Goal: Task Accomplishment & Management: Manage account settings

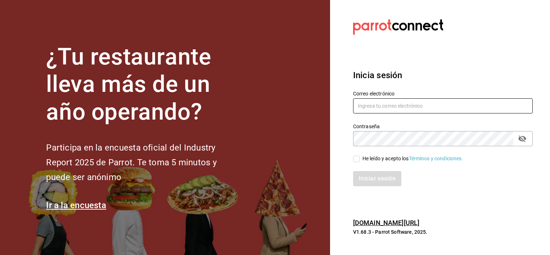
type input "taqueriaelreydereyes@gmail.com"
click at [356, 156] on input "He leído y acepto los Términos y condiciones." at bounding box center [356, 159] width 6 height 6
checkbox input "true"
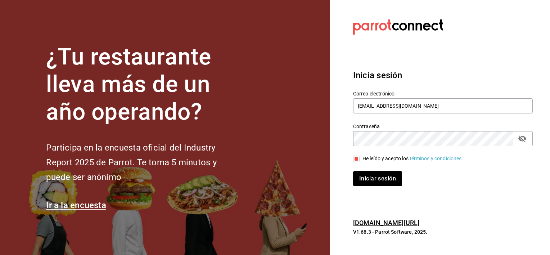
click at [377, 180] on button "Iniciar sesión" at bounding box center [377, 178] width 49 height 15
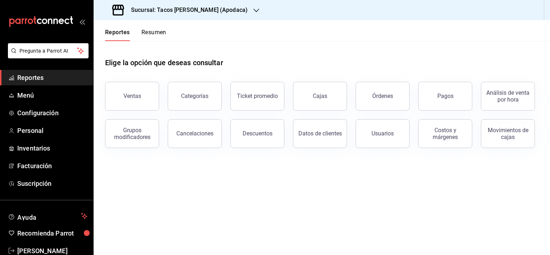
click at [241, 10] on div "Sucursal: Tacos [PERSON_NAME] (Apodaca)" at bounding box center [180, 10] width 163 height 20
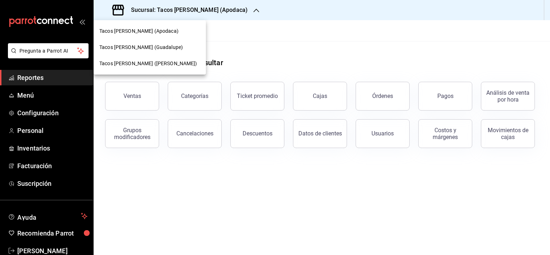
click at [163, 47] on span "Tacos [PERSON_NAME] (Guadalupe)" at bounding box center [141, 48] width 84 height 8
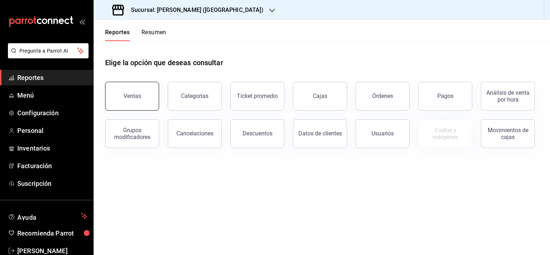
click at [129, 95] on div "Ventas" at bounding box center [132, 96] width 18 height 7
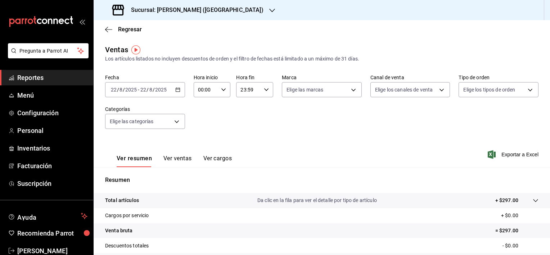
click at [176, 89] on \(Stroke\) "button" at bounding box center [178, 89] width 4 height 0
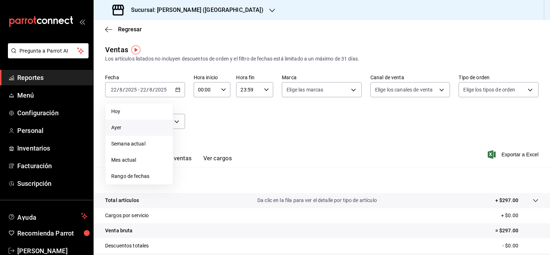
click at [144, 129] on span "Ayer" at bounding box center [139, 128] width 56 height 8
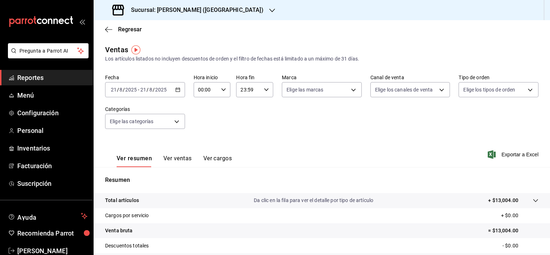
click at [175, 90] on icon "button" at bounding box center [177, 89] width 5 height 5
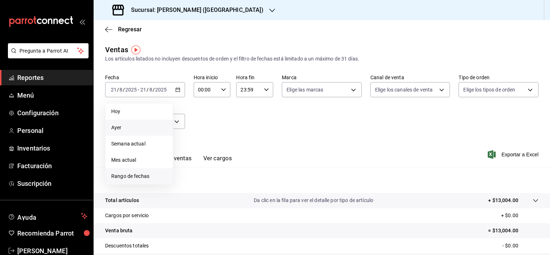
click at [143, 175] on span "Rango de fechas" at bounding box center [139, 176] width 56 height 8
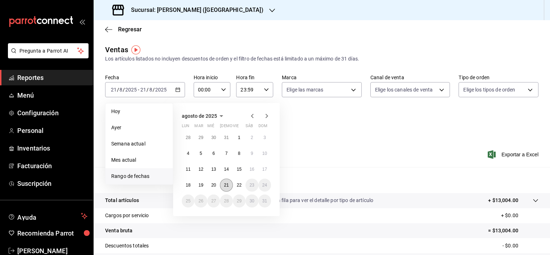
click at [228, 185] on abbr "21" at bounding box center [226, 185] width 5 height 5
click at [239, 185] on abbr "22" at bounding box center [239, 185] width 5 height 5
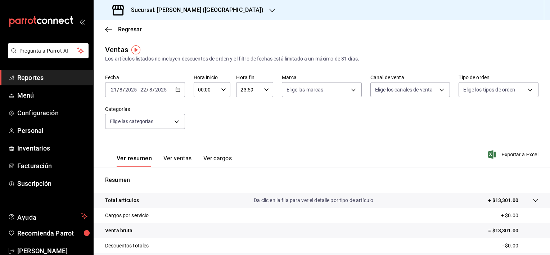
click at [223, 85] on div "00:00 Hora inicio" at bounding box center [212, 89] width 37 height 15
click at [324, 138] on div at bounding box center [275, 127] width 550 height 255
click at [224, 89] on icon "button" at bounding box center [223, 89] width 5 height 5
click at [203, 105] on span "08" at bounding box center [201, 102] width 7 height 6
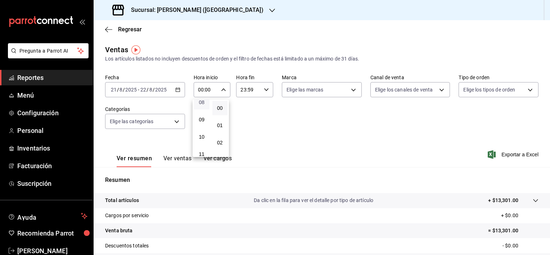
type input "08:00"
click at [395, 145] on div at bounding box center [275, 127] width 550 height 255
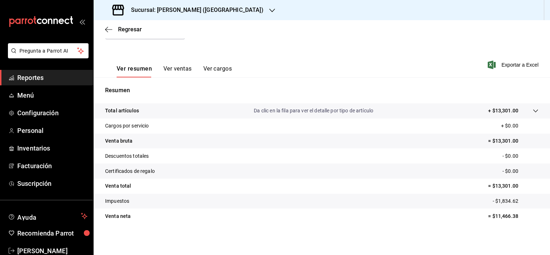
scroll to position [90, 0]
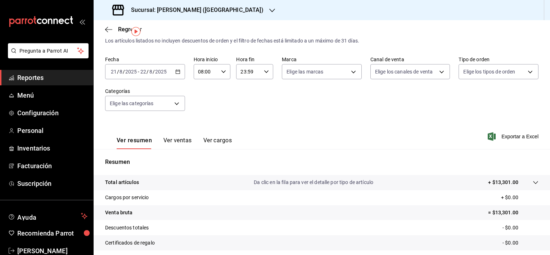
click at [179, 140] on button "Ver ventas" at bounding box center [177, 143] width 28 height 12
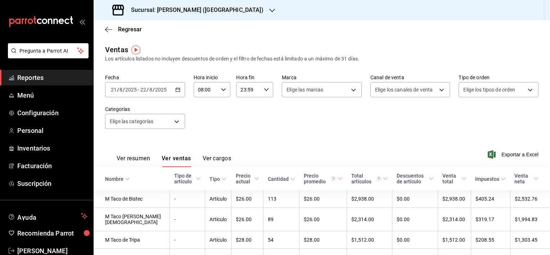
click at [139, 158] on button "Ver resumen" at bounding box center [133, 161] width 33 height 12
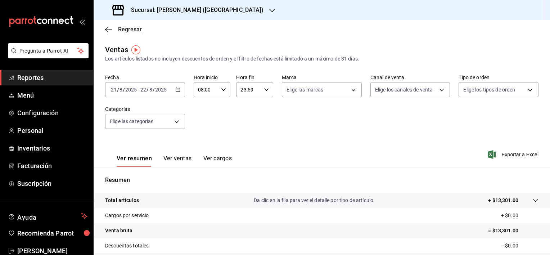
click at [107, 28] on icon "button" at bounding box center [108, 29] width 7 height 6
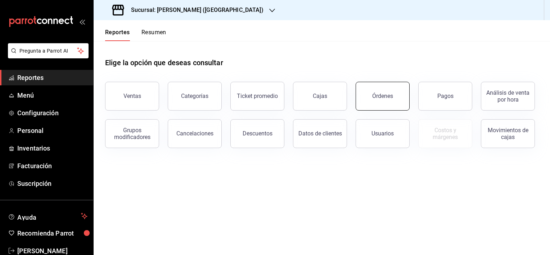
click at [386, 96] on div "Órdenes" at bounding box center [382, 96] width 21 height 7
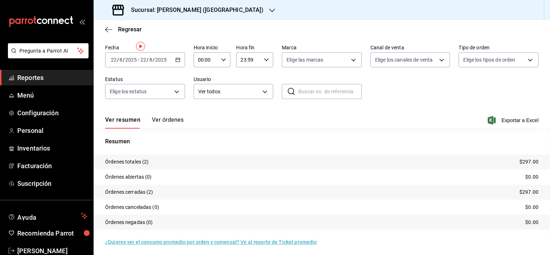
scroll to position [28, 0]
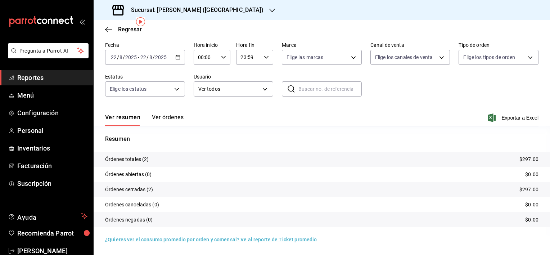
click at [172, 117] on button "Ver órdenes" at bounding box center [168, 120] width 32 height 12
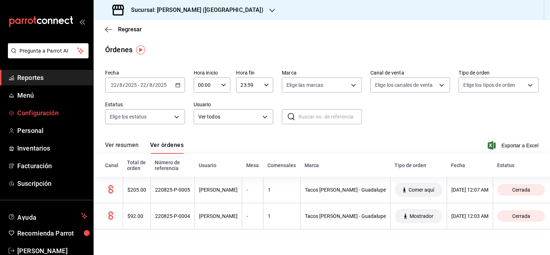
click at [39, 109] on span "Configuración" at bounding box center [52, 113] width 70 height 10
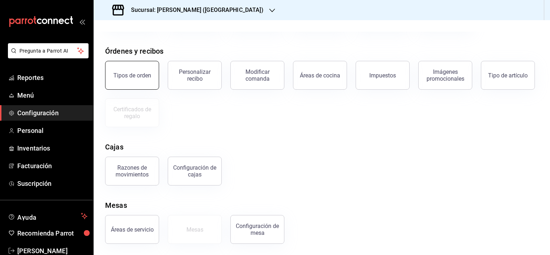
scroll to position [73, 0]
click at [258, 228] on div "Configuración de mesa" at bounding box center [257, 229] width 45 height 14
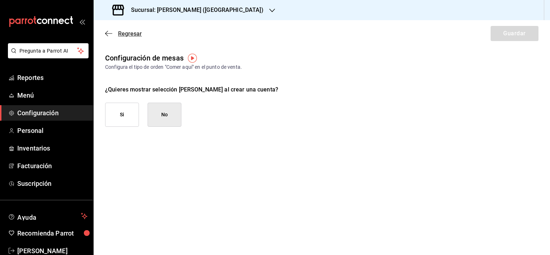
click at [106, 33] on icon "button" at bounding box center [106, 33] width 3 height 5
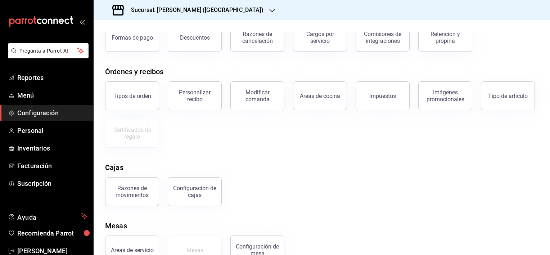
scroll to position [73, 0]
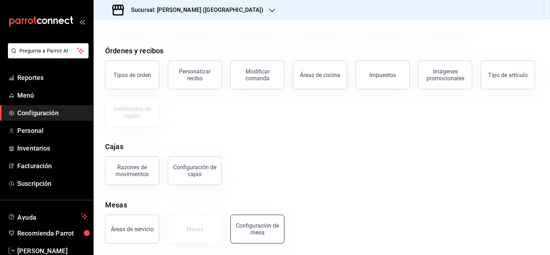
click at [259, 235] on div "Configuración de mesa" at bounding box center [257, 229] width 45 height 14
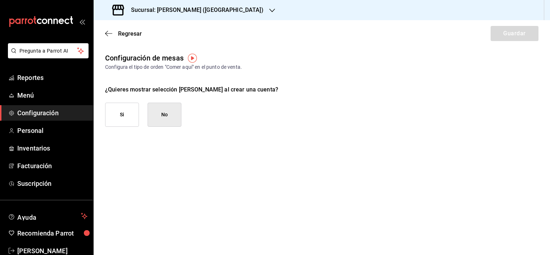
click at [129, 113] on button "Si" at bounding box center [122, 115] width 34 height 24
checkbox input "true"
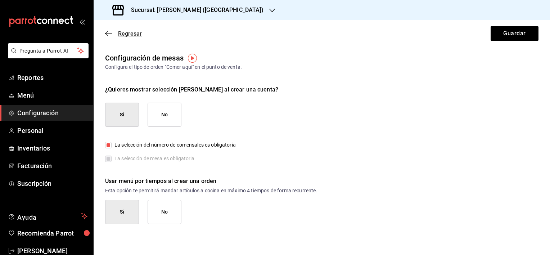
click at [108, 33] on icon "button" at bounding box center [108, 33] width 7 height 6
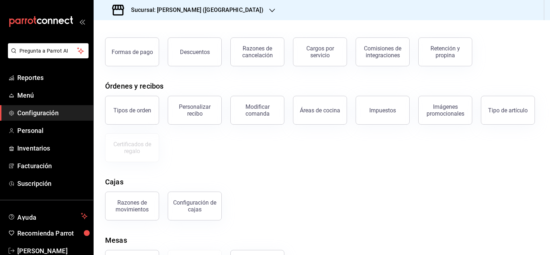
scroll to position [37, 0]
click at [45, 80] on span "Reportes" at bounding box center [52, 78] width 70 height 10
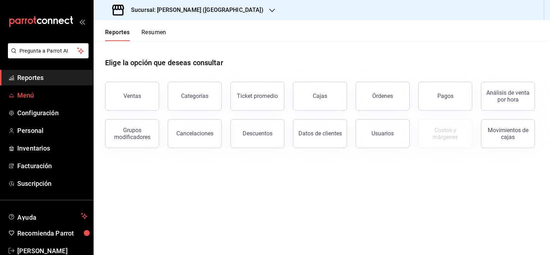
click at [31, 95] on span "Menú" at bounding box center [52, 95] width 70 height 10
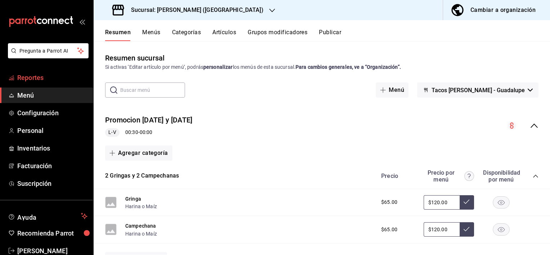
click at [31, 76] on span "Reportes" at bounding box center [52, 78] width 70 height 10
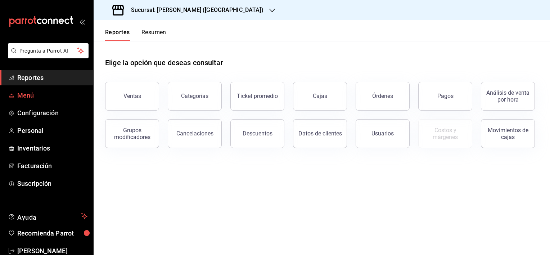
click at [30, 95] on span "Menú" at bounding box center [52, 95] width 70 height 10
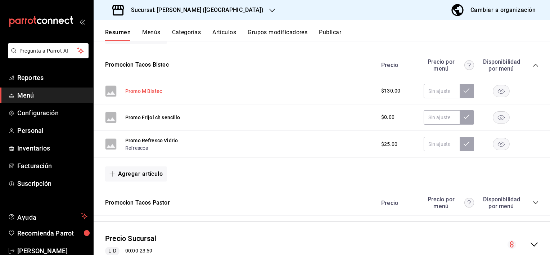
scroll to position [250, 0]
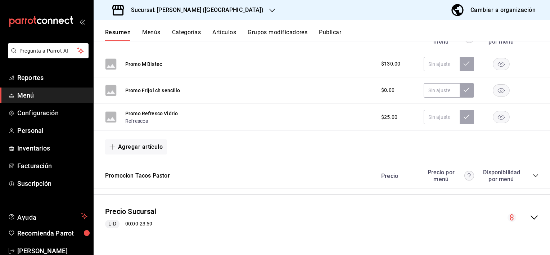
click at [533, 176] on icon "collapse-category-row" at bounding box center [535, 175] width 5 height 3
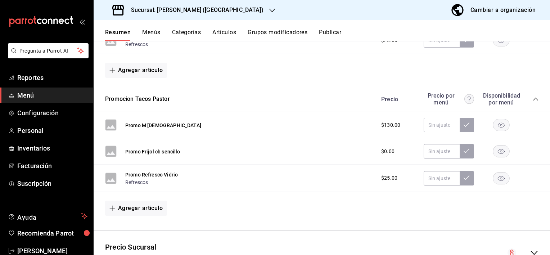
scroll to position [326, 0]
click at [183, 33] on button "Categorías" at bounding box center [186, 35] width 29 height 12
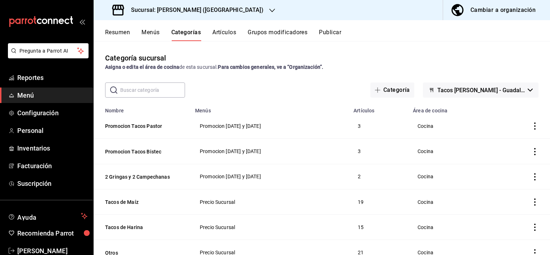
click at [117, 33] on button "Resumen" at bounding box center [117, 35] width 25 height 12
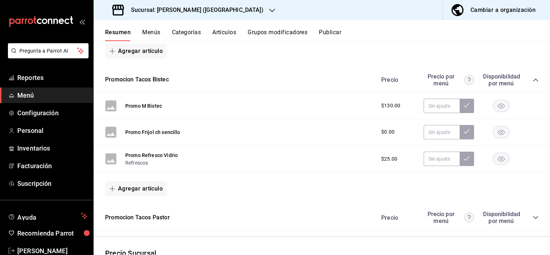
scroll to position [216, 0]
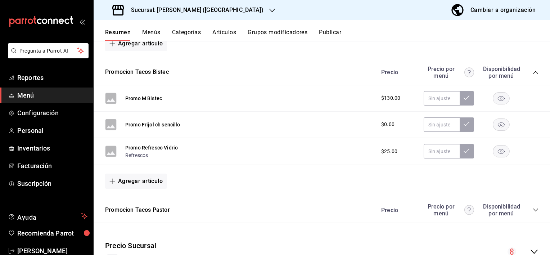
click at [193, 32] on button "Categorías" at bounding box center [186, 35] width 29 height 12
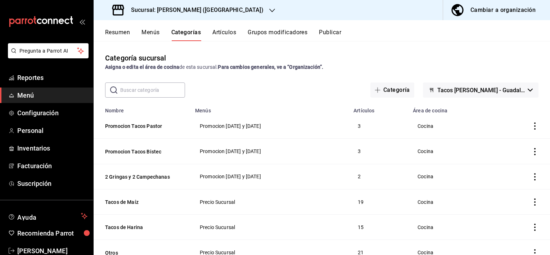
click at [269, 10] on icon "button" at bounding box center [272, 11] width 6 height 6
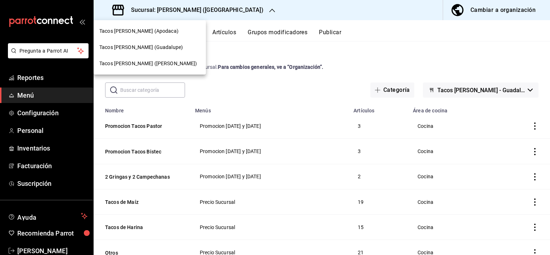
click at [153, 33] on span "Tacos [PERSON_NAME] (Apodaca)" at bounding box center [138, 31] width 79 height 8
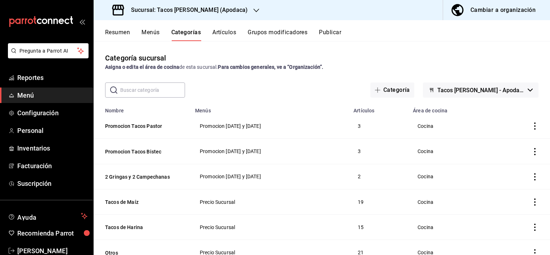
click at [40, 91] on span "Menú" at bounding box center [52, 95] width 70 height 10
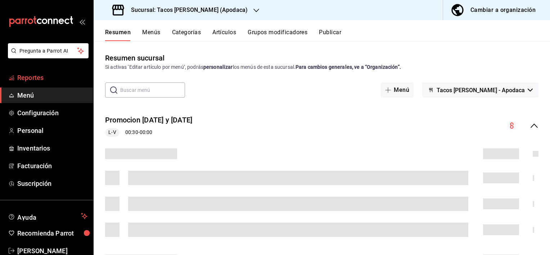
click at [49, 78] on span "Reportes" at bounding box center [52, 78] width 70 height 10
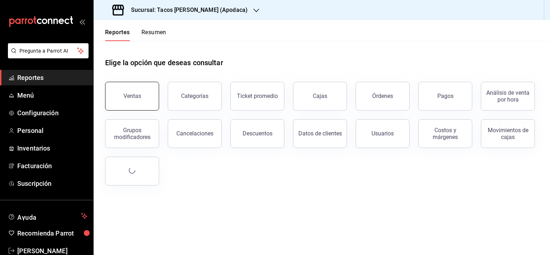
click at [124, 93] on div "Ventas" at bounding box center [132, 96] width 18 height 7
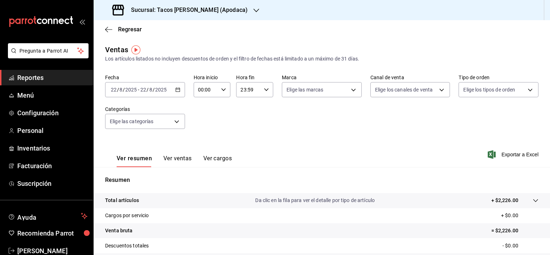
click at [177, 90] on icon "button" at bounding box center [177, 89] width 5 height 5
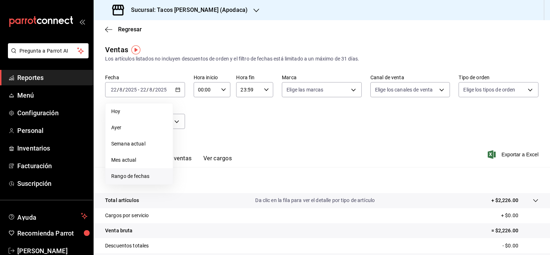
click at [140, 176] on span "Rango de fechas" at bounding box center [139, 176] width 56 height 8
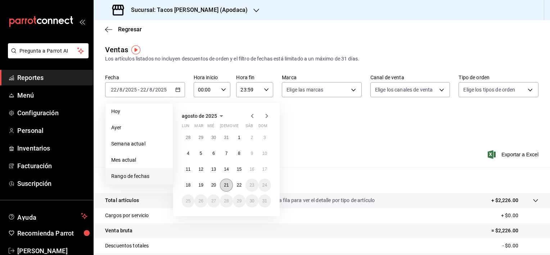
click at [226, 184] on abbr "21" at bounding box center [226, 185] width 5 height 5
click at [216, 185] on button "20" at bounding box center [213, 185] width 13 height 13
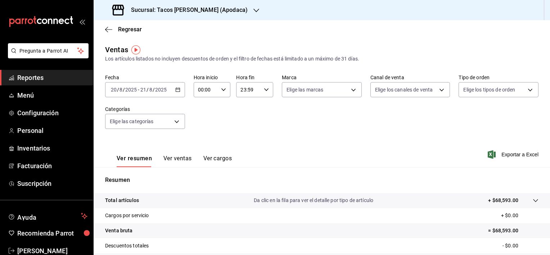
click at [176, 88] on \(Stroke\) "button" at bounding box center [178, 90] width 4 height 4
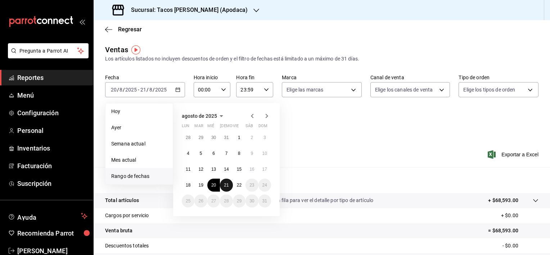
click at [228, 185] on abbr "21" at bounding box center [226, 185] width 5 height 5
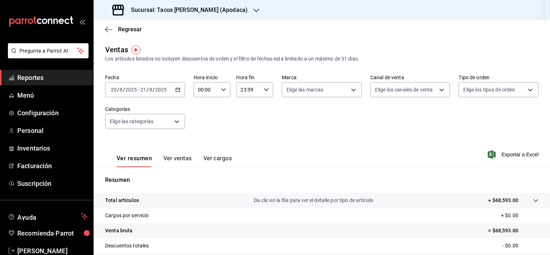
click at [178, 88] on icon "button" at bounding box center [177, 89] width 5 height 5
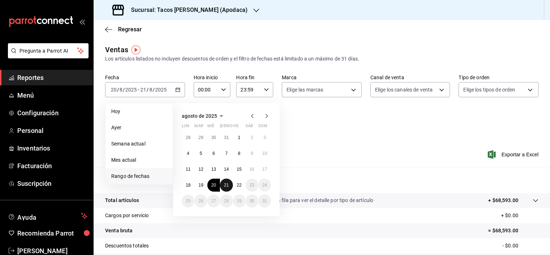
click at [223, 184] on button "21" at bounding box center [226, 185] width 13 height 13
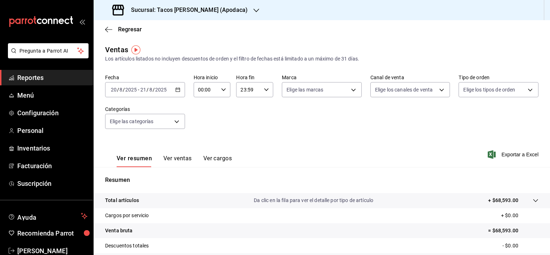
click at [195, 61] on div "Los artículos listados no incluyen descuentos de orden y el filtro de fechas es…" at bounding box center [321, 59] width 433 height 8
click at [176, 90] on icon "button" at bounding box center [177, 89] width 5 height 5
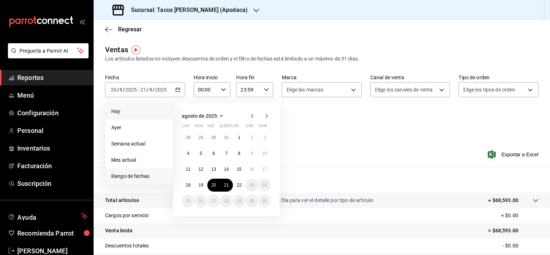
click at [155, 108] on span "Hoy" at bounding box center [139, 112] width 56 height 8
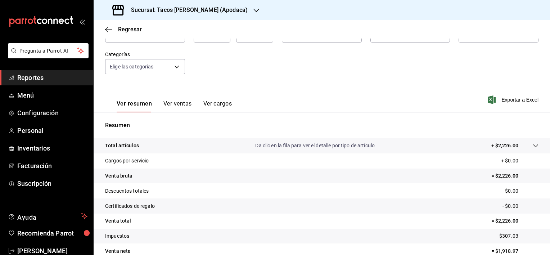
scroll to position [54, 0]
click at [176, 105] on button "Ver ventas" at bounding box center [177, 107] width 28 height 12
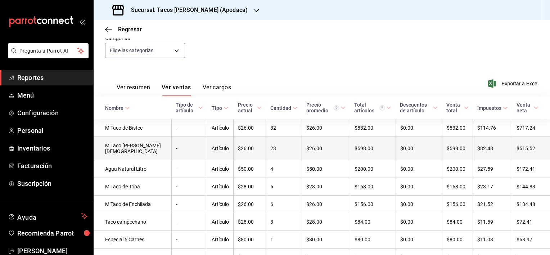
scroll to position [72, 0]
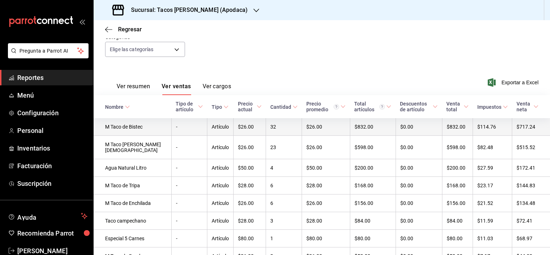
click at [124, 122] on td "M Taco de Bistec" at bounding box center [133, 127] width 78 height 18
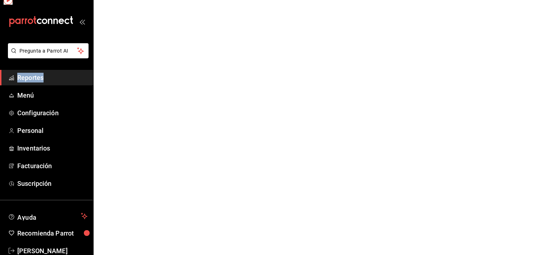
click at [125, 0] on html "Pregunta a Parrot AI Reportes Menú Configuración Personal Inventarios Facturaci…" at bounding box center [275, 0] width 550 height 0
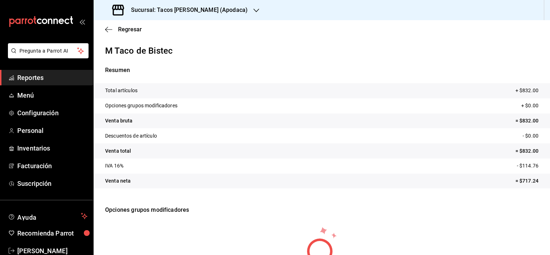
click at [124, 94] on p "Total artículos" at bounding box center [121, 91] width 32 height 8
drag, startPoint x: 124, startPoint y: 94, endPoint x: 239, endPoint y: 111, distance: 115.7
click at [239, 112] on tr "Opciones grupos modificadores + $0.00" at bounding box center [322, 105] width 456 height 15
click at [107, 30] on icon "button" at bounding box center [108, 29] width 7 height 6
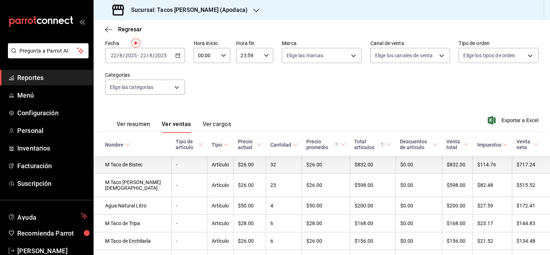
scroll to position [36, 0]
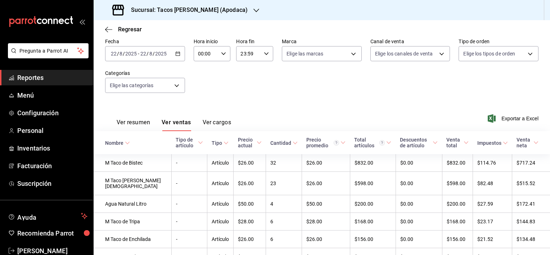
click at [224, 144] on \(Stroke\) at bounding box center [226, 142] width 4 height 3
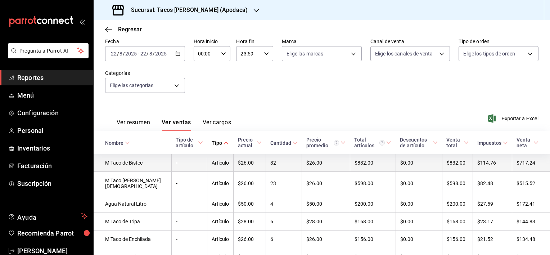
click at [454, 165] on td "$832.00" at bounding box center [457, 163] width 31 height 18
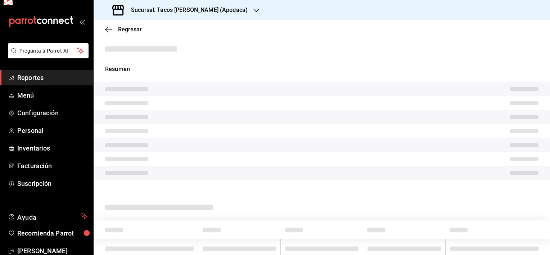
click at [454, 165] on tr at bounding box center [322, 159] width 456 height 14
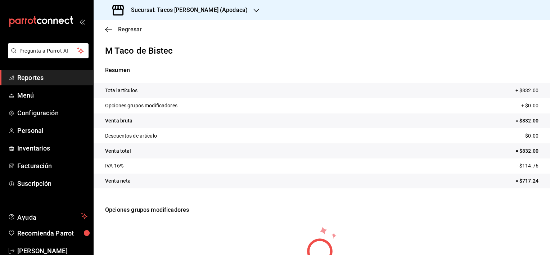
click at [107, 31] on icon "button" at bounding box center [106, 29] width 3 height 5
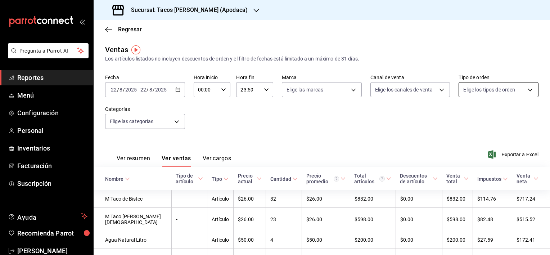
click at [522, 91] on body "Pregunta a Parrot AI Reportes Menú Configuración Personal Inventarios Facturaci…" at bounding box center [275, 127] width 550 height 255
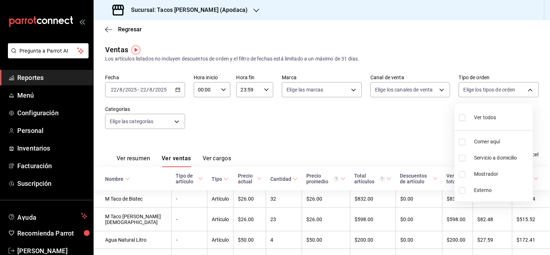
click at [400, 120] on div at bounding box center [275, 127] width 550 height 255
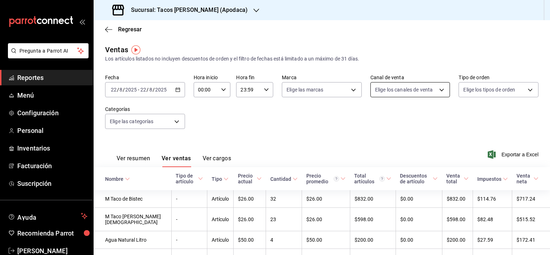
click at [439, 89] on body "Pregunta a Parrot AI Reportes Menú Configuración Personal Inventarios Facturaci…" at bounding box center [275, 127] width 550 height 255
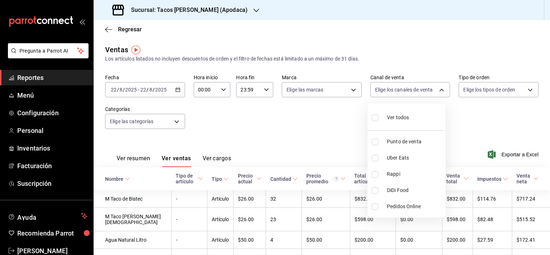
click at [343, 111] on div at bounding box center [275, 127] width 550 height 255
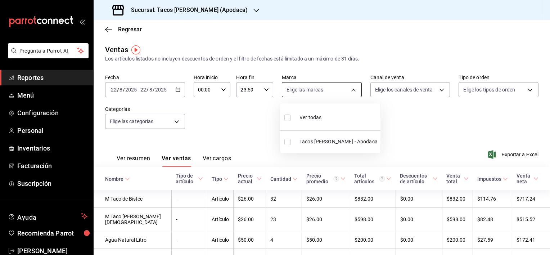
click at [353, 89] on body "Pregunta a Parrot AI Reportes Menú Configuración Personal Inventarios Facturaci…" at bounding box center [275, 127] width 550 height 255
click at [266, 122] on div at bounding box center [275, 127] width 550 height 255
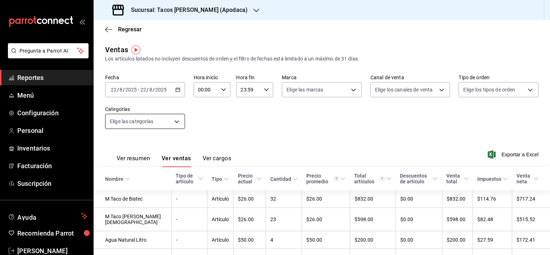
click at [175, 122] on body "Pregunta a Parrot AI Reportes Menú Configuración Personal Inventarios Facturaci…" at bounding box center [275, 127] width 550 height 255
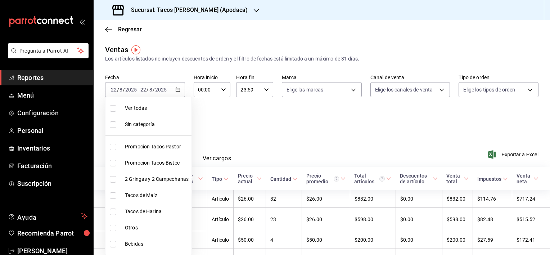
click at [271, 137] on div at bounding box center [275, 127] width 550 height 255
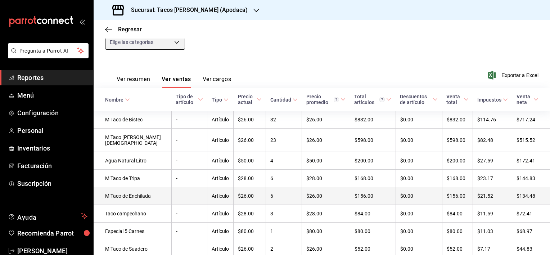
scroll to position [72, 0]
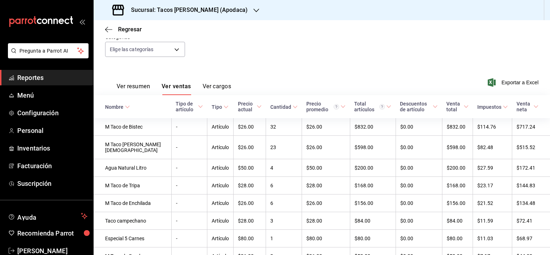
click at [534, 107] on icon at bounding box center [536, 106] width 5 height 5
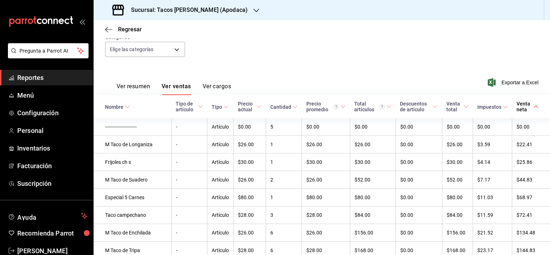
click at [534, 107] on icon at bounding box center [536, 106] width 5 height 5
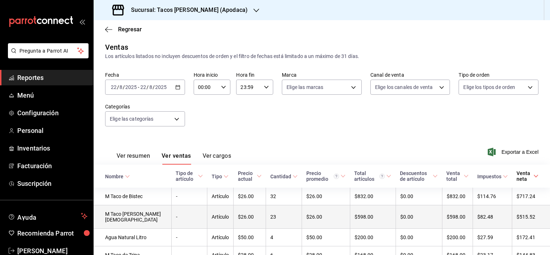
scroll to position [0, 0]
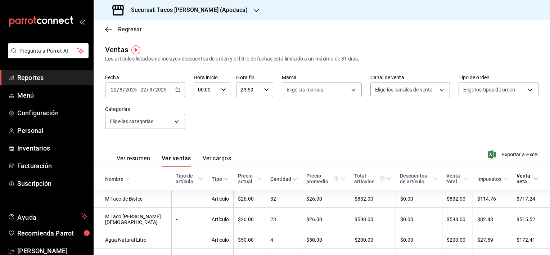
click at [108, 30] on icon "button" at bounding box center [108, 29] width 7 height 6
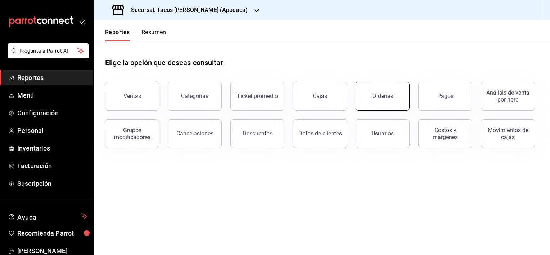
click at [393, 98] on button "Órdenes" at bounding box center [383, 96] width 54 height 29
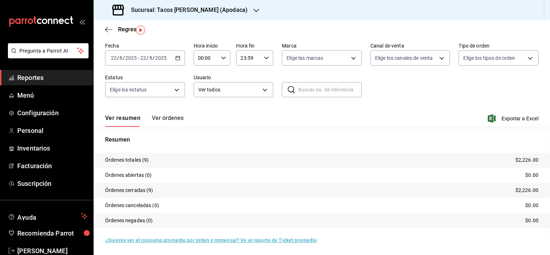
scroll to position [28, 0]
click at [175, 86] on body "Pregunta a Parrot AI Reportes Menú Configuración Personal Inventarios Facturaci…" at bounding box center [275, 127] width 550 height 255
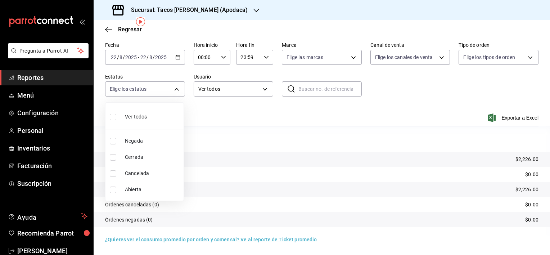
click at [215, 117] on div at bounding box center [275, 127] width 550 height 255
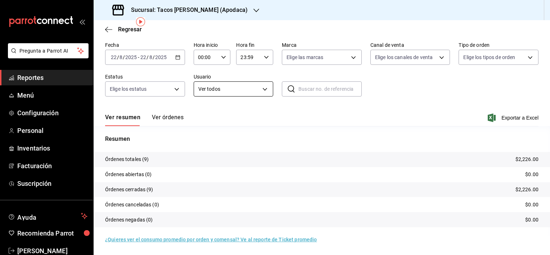
click at [265, 90] on body "Pregunta a Parrot AI Reportes Menú Configuración Personal Inventarios Facturaci…" at bounding box center [275, 127] width 550 height 255
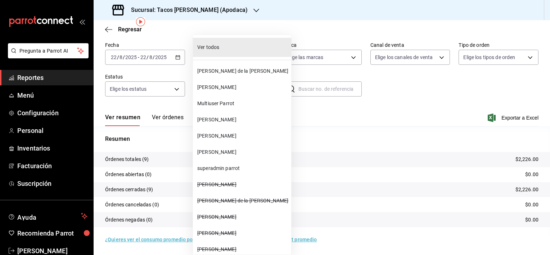
click at [220, 134] on span "[PERSON_NAME]" at bounding box center [242, 136] width 91 height 8
type input "2b68fa93-d0f0-4462-8a1b-c73b9641e24f"
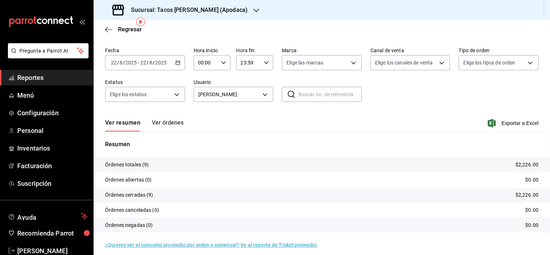
scroll to position [28, 0]
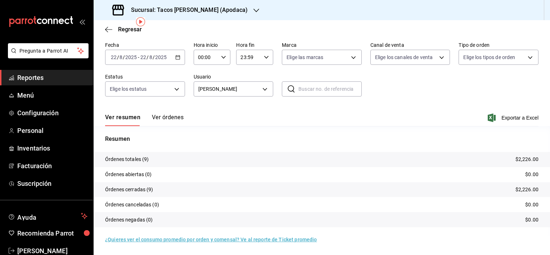
click at [176, 114] on button "Ver órdenes" at bounding box center [168, 120] width 32 height 12
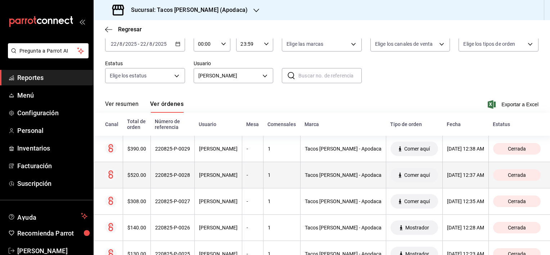
scroll to position [42, 0]
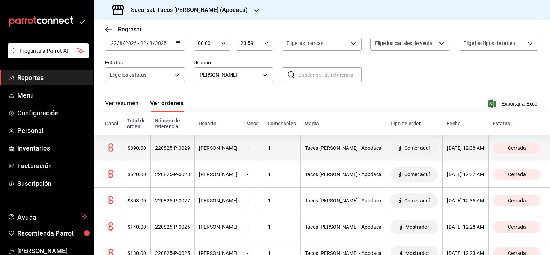
click at [120, 146] on th at bounding box center [108, 148] width 29 height 26
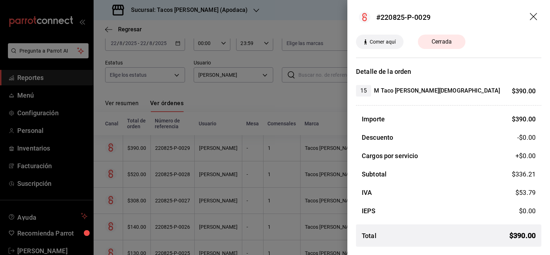
click at [303, 93] on div at bounding box center [275, 127] width 550 height 255
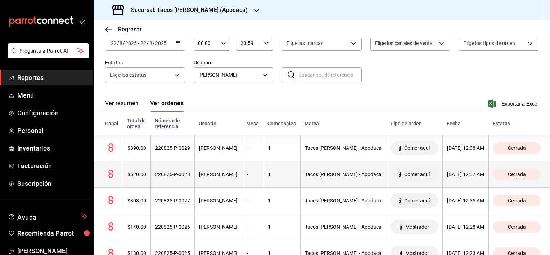
click at [128, 177] on div "$520.00" at bounding box center [136, 174] width 19 height 6
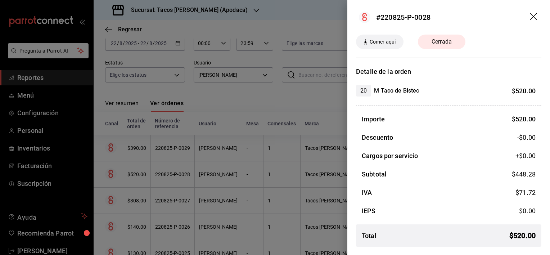
drag, startPoint x: 297, startPoint y: 107, endPoint x: 298, endPoint y: 111, distance: 4.1
click at [297, 108] on div at bounding box center [275, 127] width 550 height 255
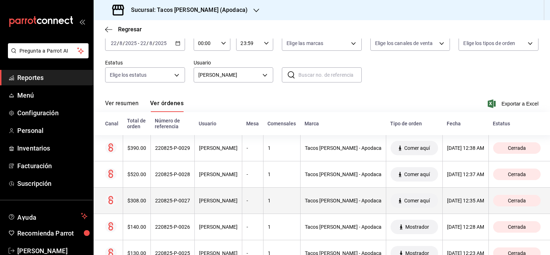
click at [113, 198] on icon at bounding box center [110, 200] width 5 height 8
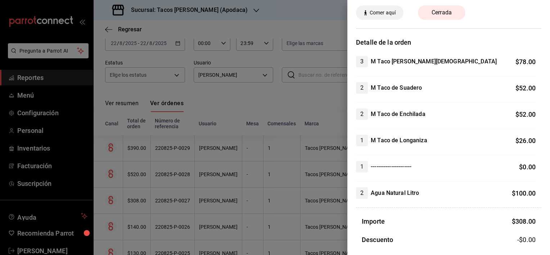
scroll to position [0, 0]
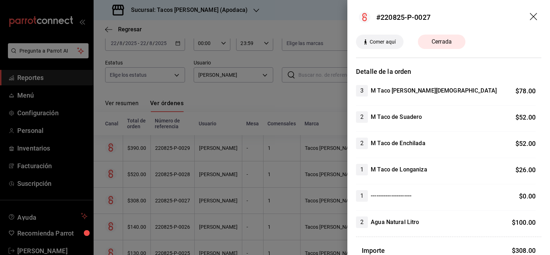
click at [216, 128] on div at bounding box center [275, 127] width 550 height 255
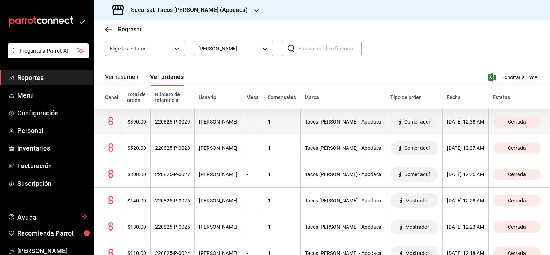
scroll to position [72, 0]
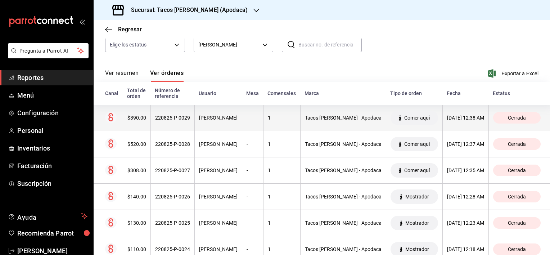
click at [517, 121] on span "Cerrada" at bounding box center [517, 118] width 24 height 6
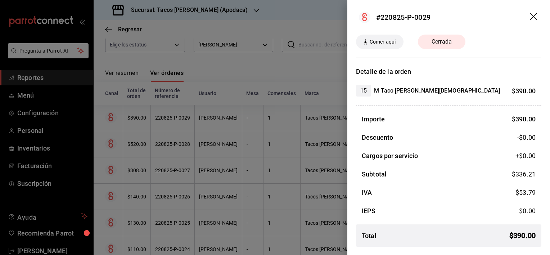
click at [281, 88] on div at bounding box center [275, 127] width 550 height 255
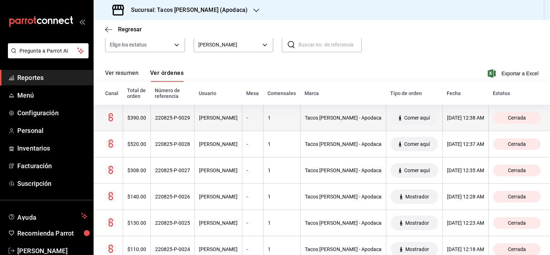
click at [170, 114] on th "220825-P-0029" at bounding box center [172, 118] width 44 height 26
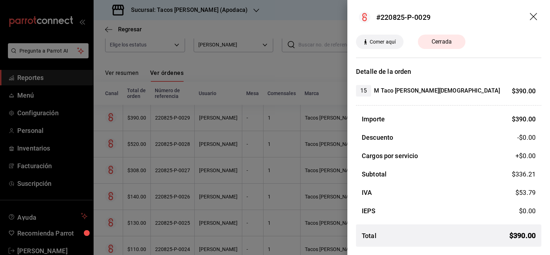
click at [217, 144] on div at bounding box center [275, 127] width 550 height 255
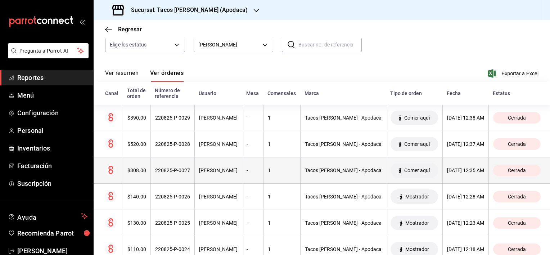
click at [447, 170] on div "[DATE] 12:35 AM" at bounding box center [465, 170] width 37 height 6
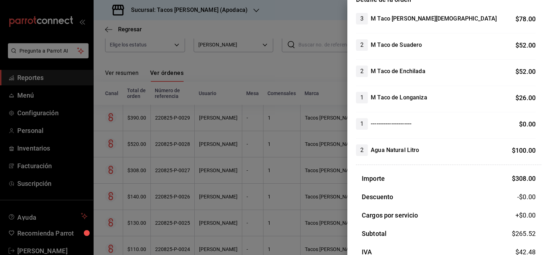
click at [275, 119] on div at bounding box center [275, 127] width 550 height 255
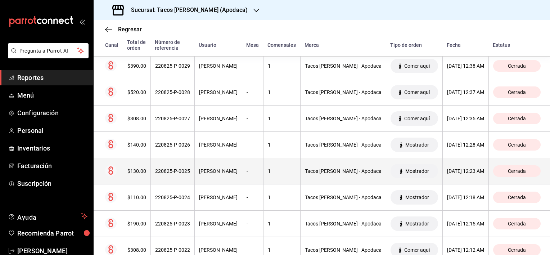
scroll to position [114, 0]
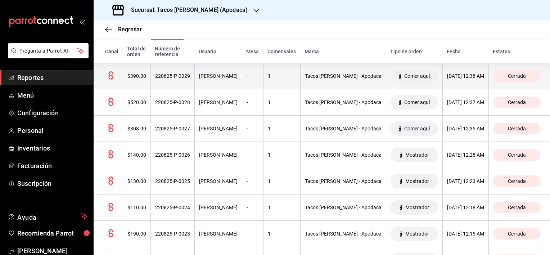
click at [268, 84] on th "1" at bounding box center [281, 76] width 37 height 26
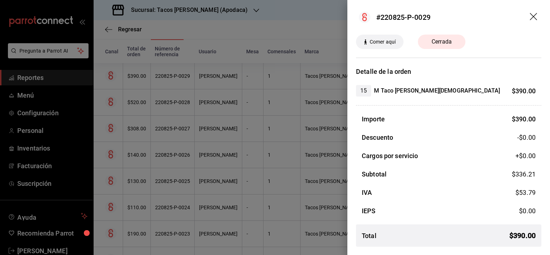
click at [277, 14] on div at bounding box center [275, 127] width 550 height 255
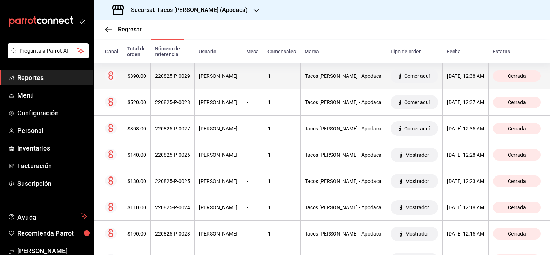
click at [138, 76] on div "$390.00" at bounding box center [136, 76] width 19 height 6
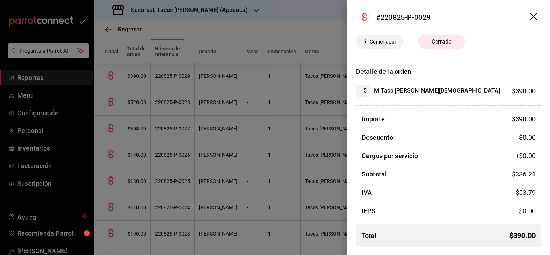
click at [298, 10] on div at bounding box center [275, 127] width 550 height 255
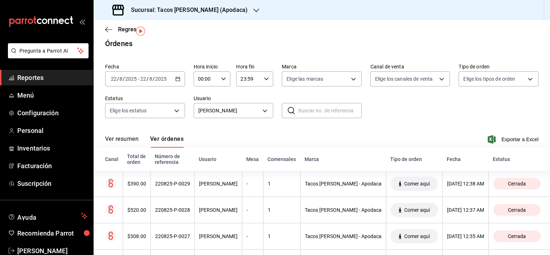
scroll to position [6, 0]
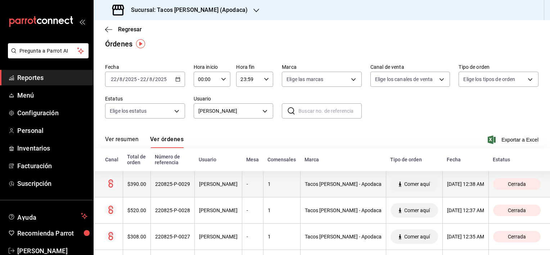
click at [137, 185] on div "$390.00" at bounding box center [136, 184] width 19 height 6
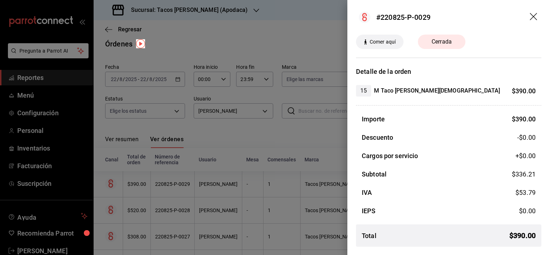
click at [358, 10] on header "#220825-P-0029" at bounding box center [448, 17] width 203 height 35
click at [534, 19] on icon "drag" at bounding box center [534, 17] width 9 height 9
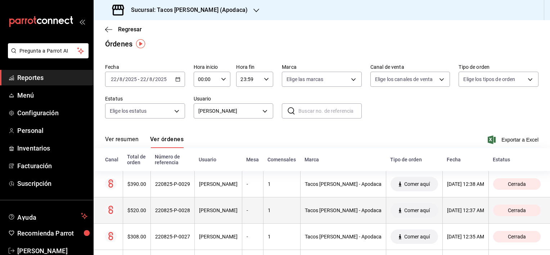
click at [130, 209] on div "$520.00" at bounding box center [136, 210] width 19 height 6
